Goal: Find contact information: Find contact information

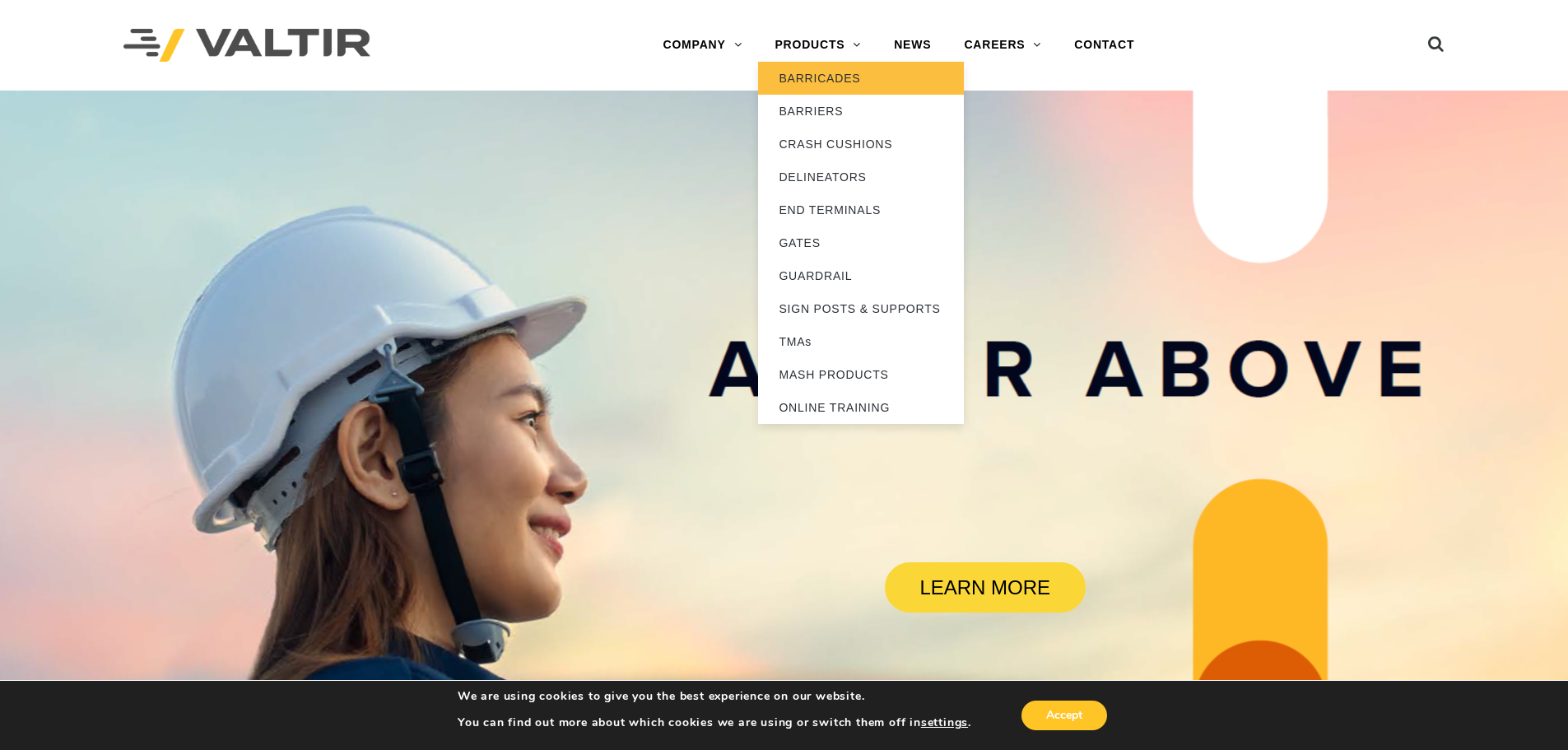
click at [816, 69] on link "BARRICADES" at bounding box center [860, 78] width 205 height 33
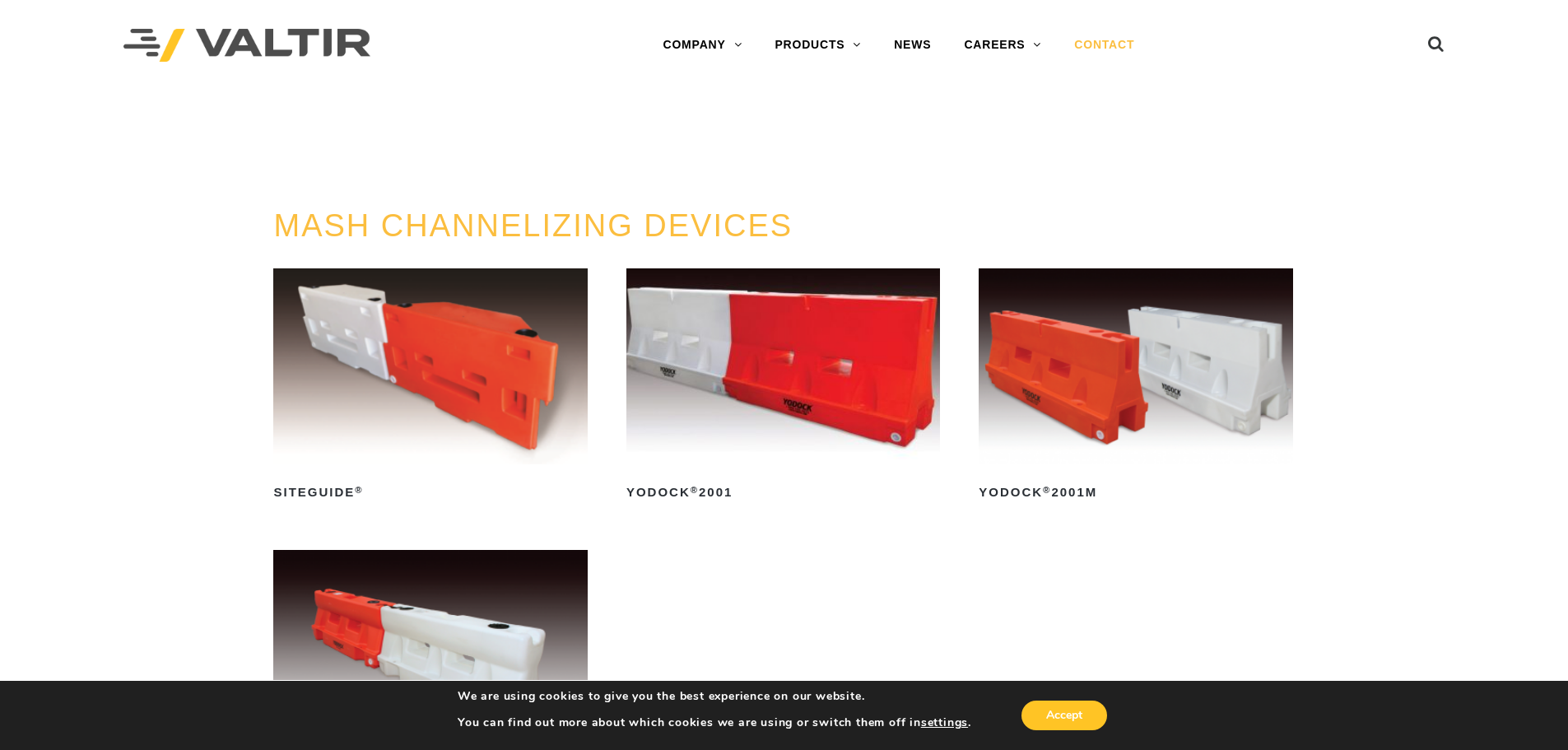
click at [1114, 48] on link "CONTACT" at bounding box center [1104, 45] width 93 height 33
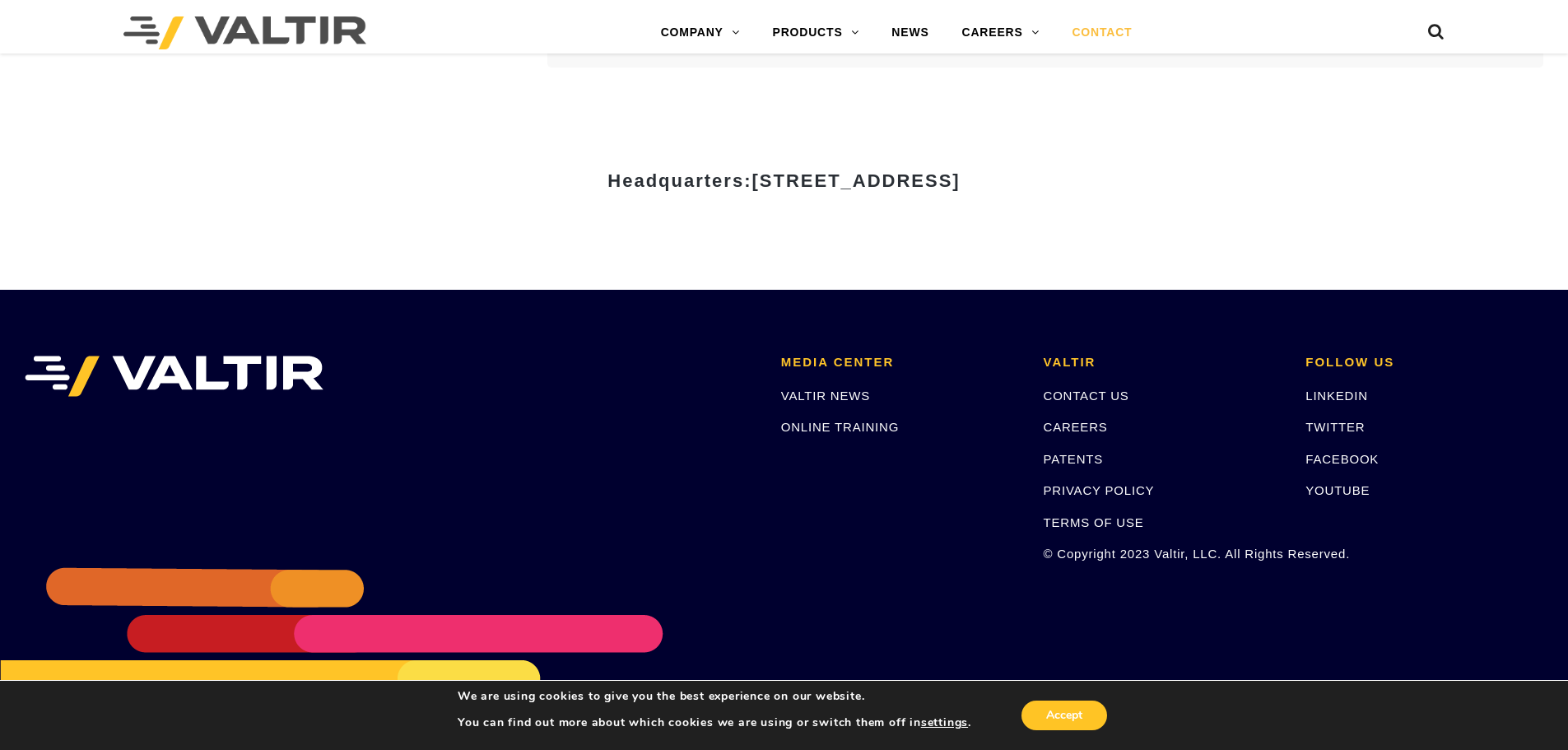
scroll to position [2293, 0]
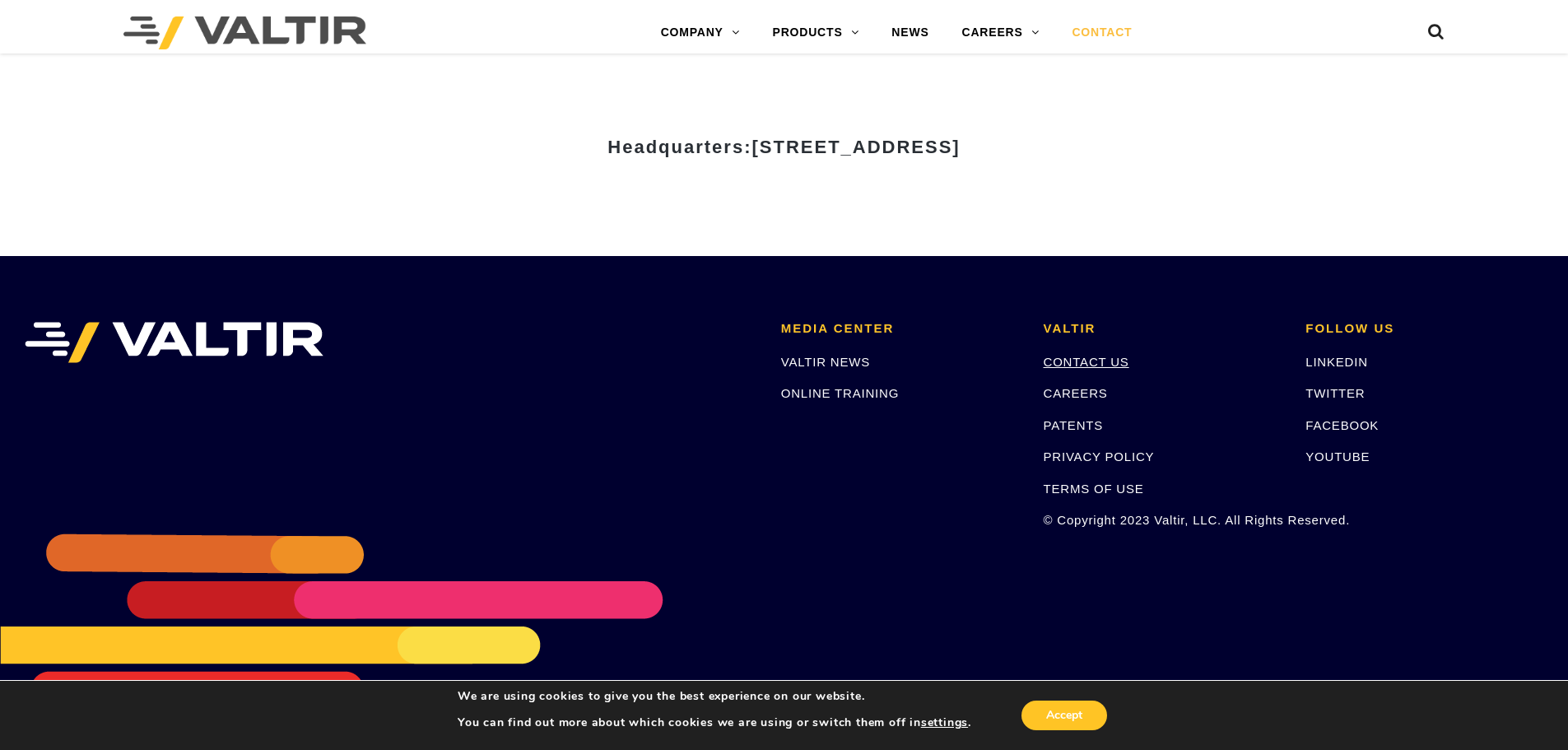
click at [1082, 364] on link "CONTACT US" at bounding box center [1087, 361] width 85 height 14
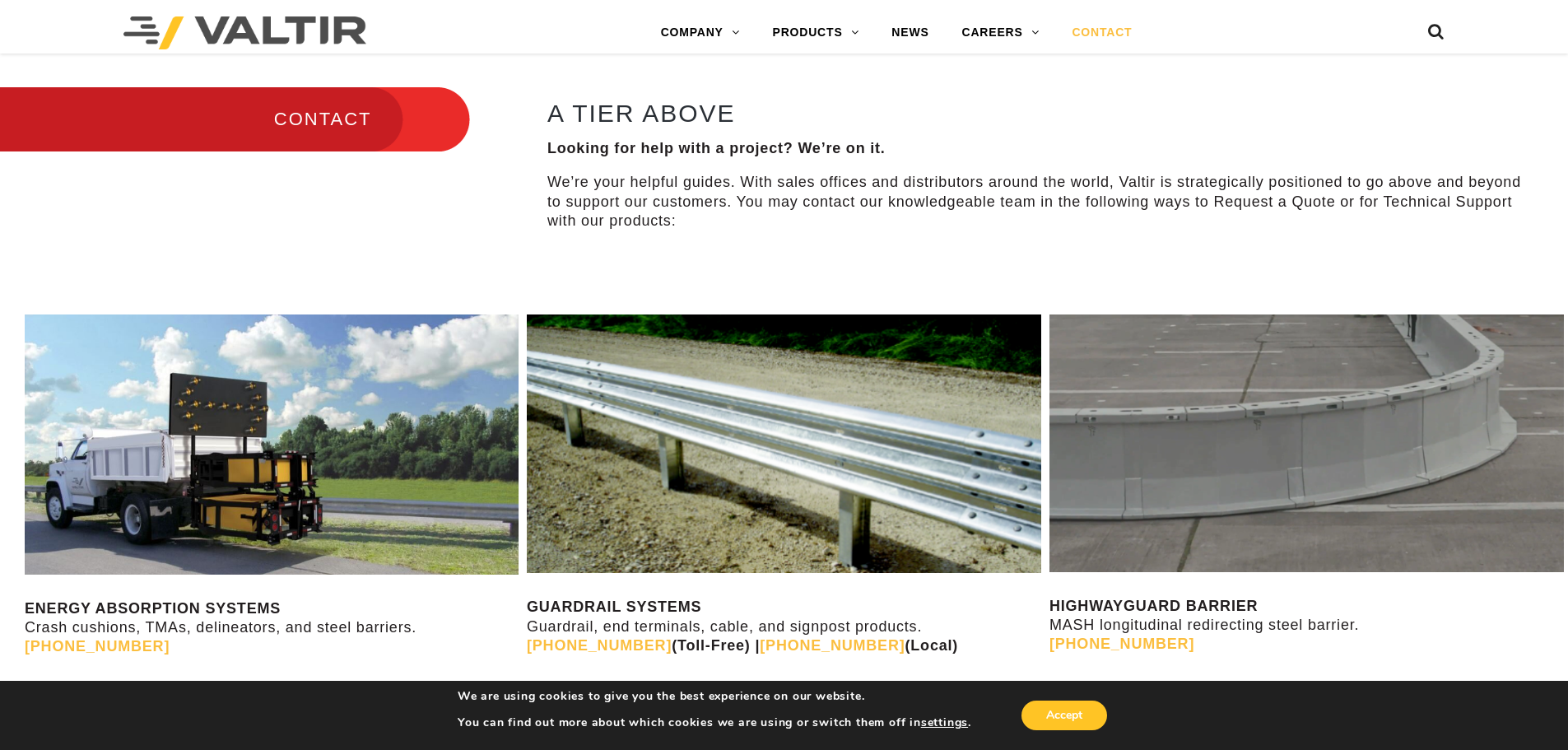
scroll to position [741, 0]
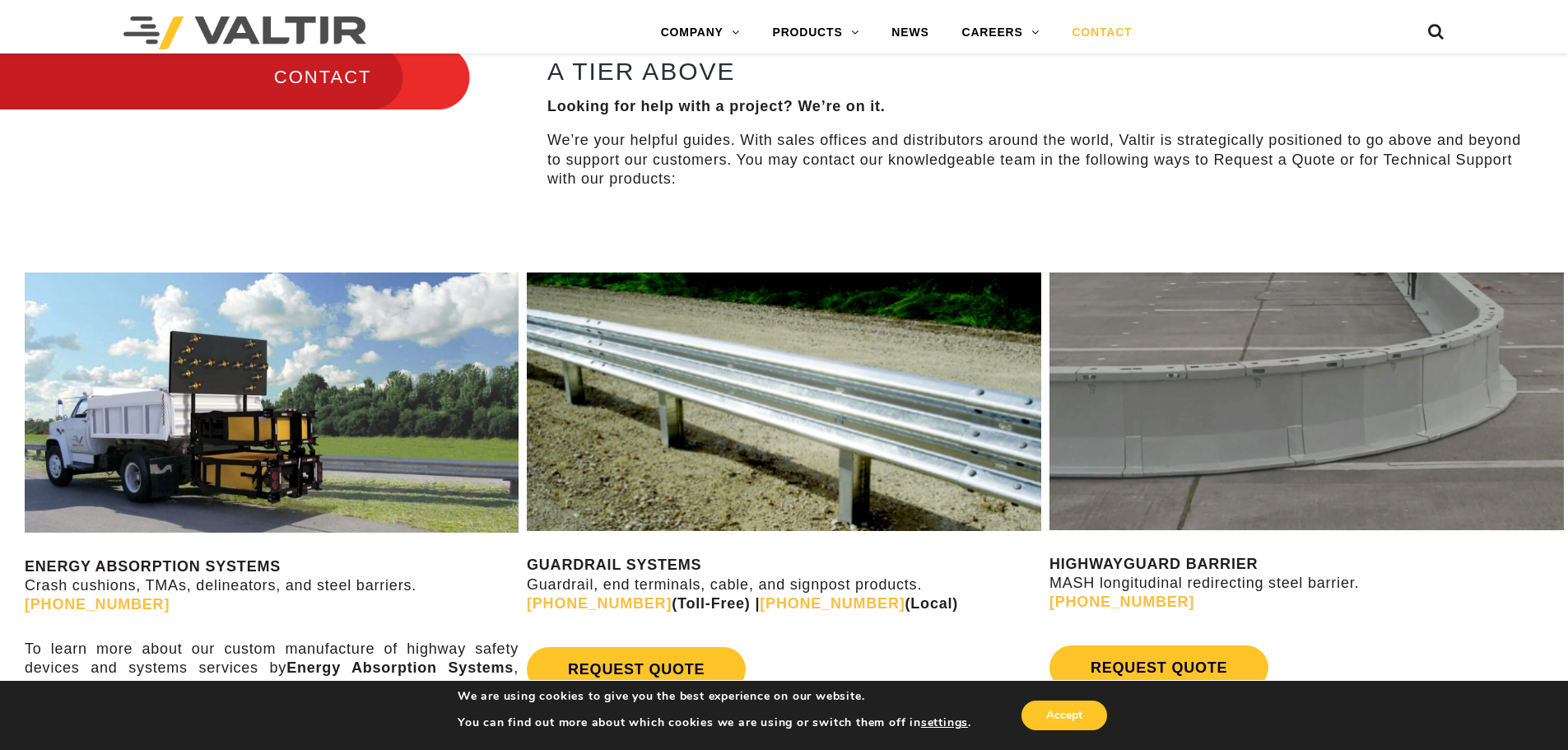
click at [324, 78] on h3 "CONTACT" at bounding box center [234, 77] width 470 height 69
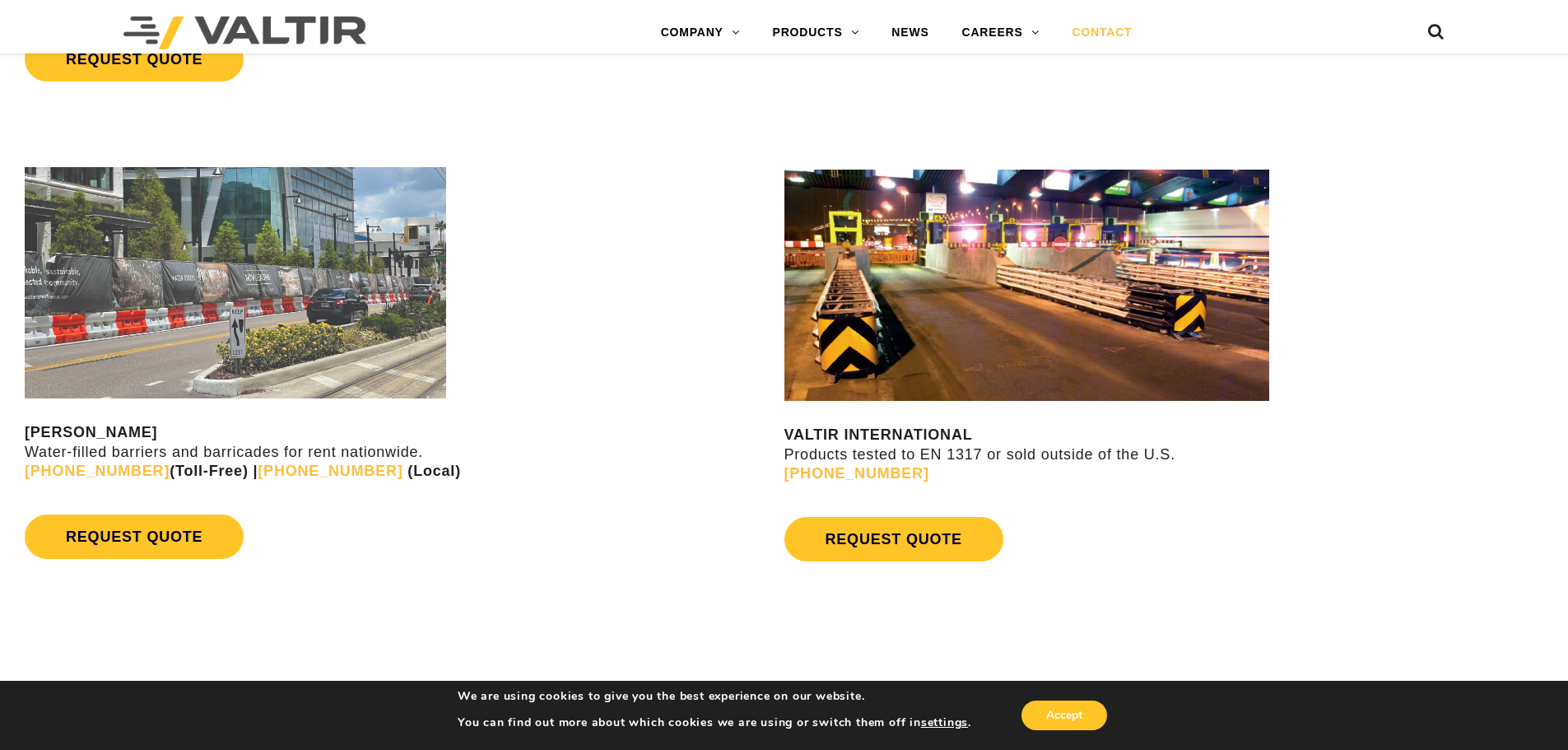
scroll to position [1481, 0]
